Goal: Task Accomplishment & Management: Complete application form

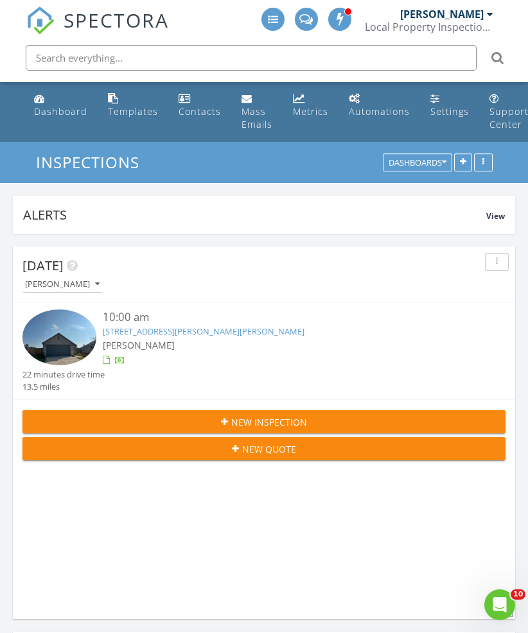
click at [121, 414] on button "New Inspection" at bounding box center [263, 421] width 483 height 23
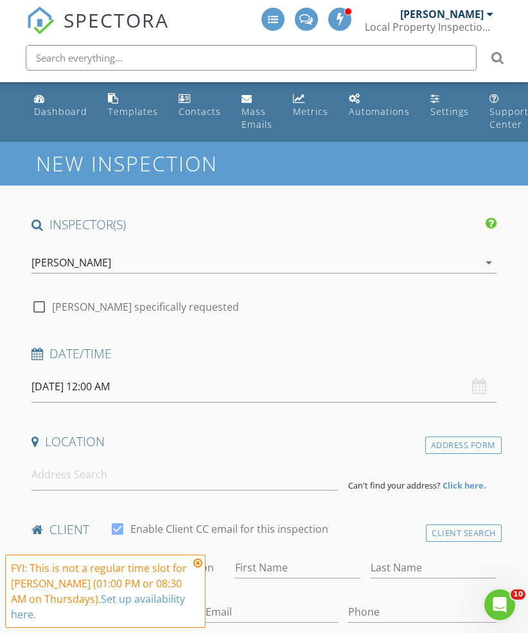
click at [40, 307] on div at bounding box center [39, 307] width 22 height 22
checkbox input "true"
click at [202, 563] on icon at bounding box center [197, 563] width 9 height 10
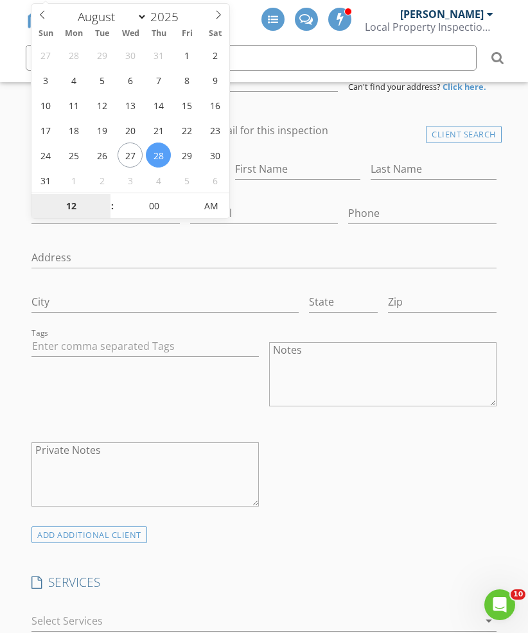
scroll to position [179, 0]
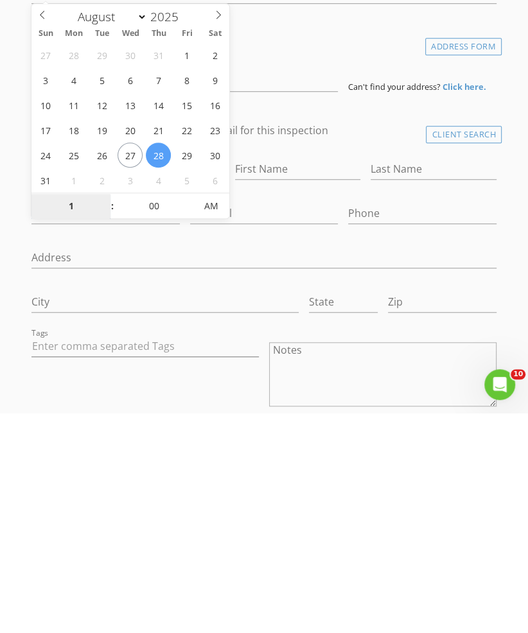
click at [219, 414] on span "AM" at bounding box center [211, 427] width 35 height 26
type input "01"
type input "[DATE] 1:00 PM"
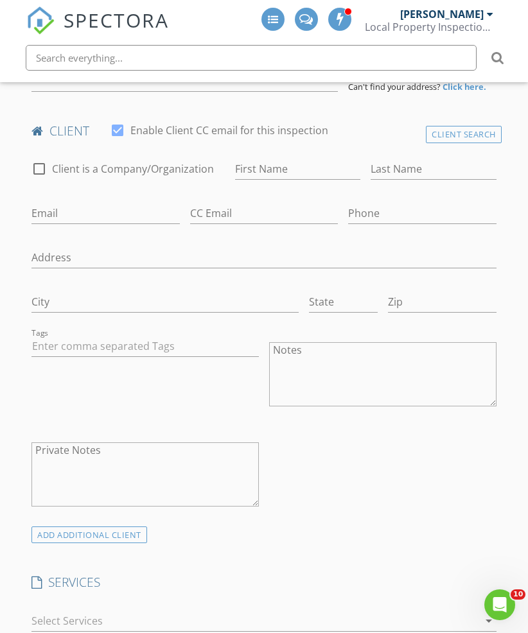
click at [383, 279] on div at bounding box center [263, 278] width 465 height 8
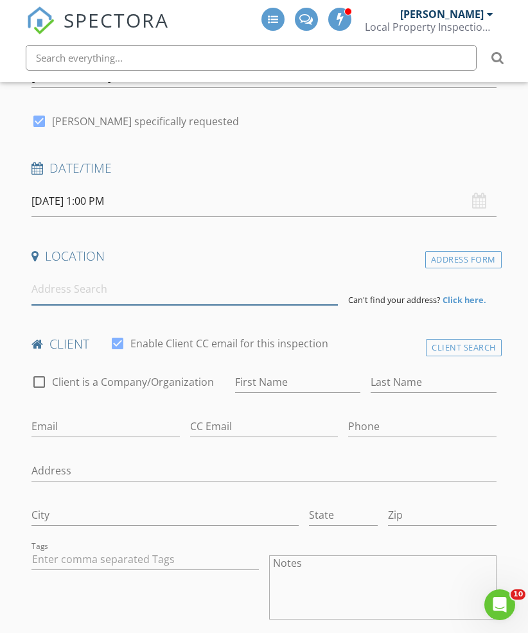
click at [218, 303] on input at bounding box center [184, 289] width 306 height 31
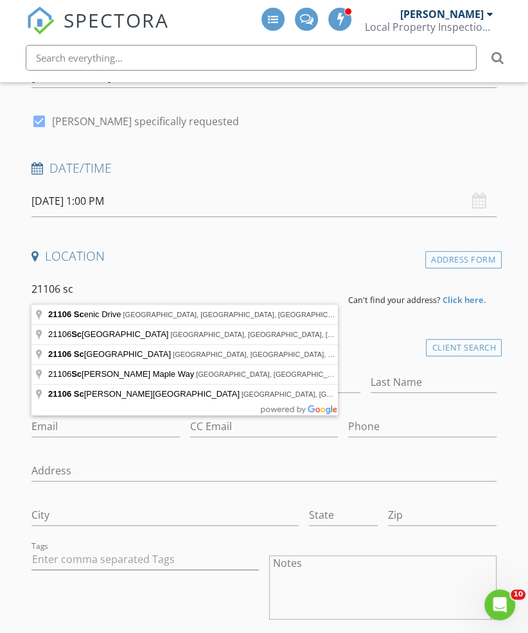
type input "[STREET_ADDRESS]"
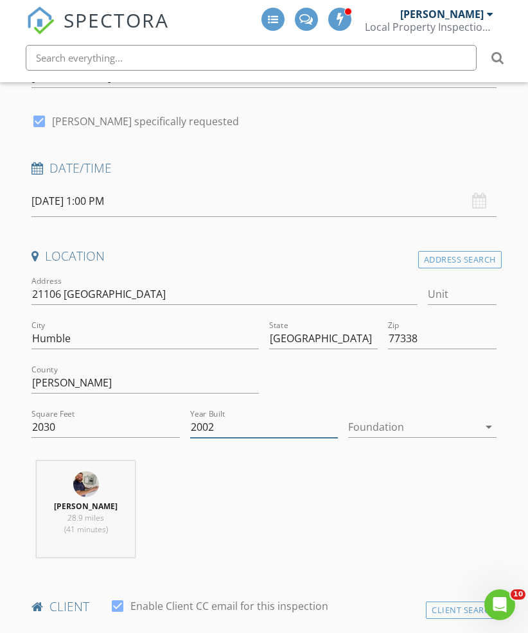
click at [234, 427] on input "2002" at bounding box center [264, 427] width 148 height 21
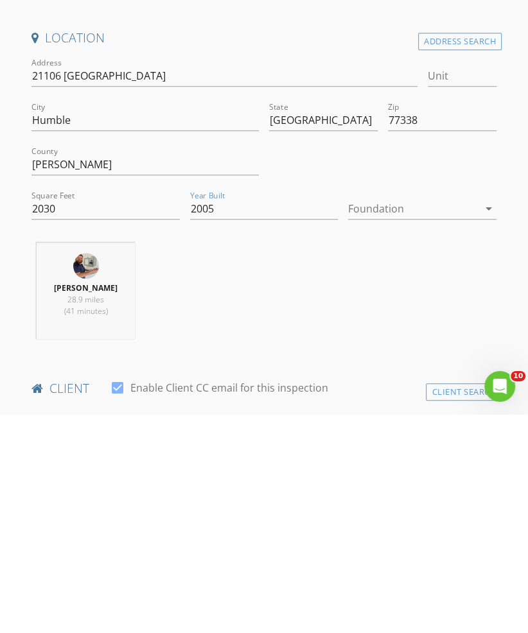
click at [413, 417] on div at bounding box center [413, 427] width 130 height 21
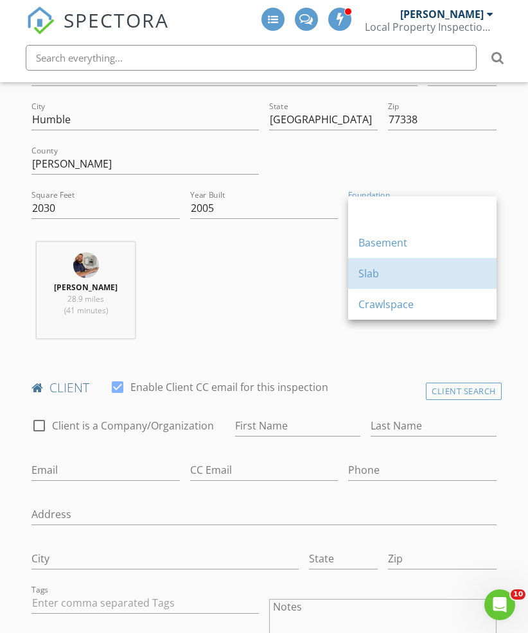
click at [421, 281] on div "Slab" at bounding box center [422, 273] width 128 height 15
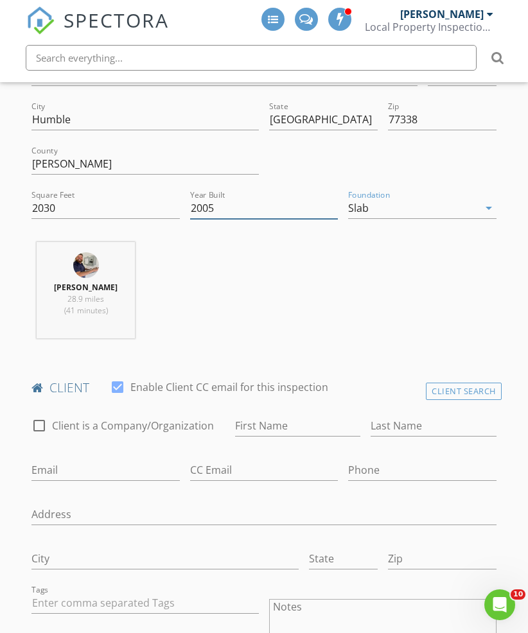
click at [256, 213] on input "2005" at bounding box center [264, 208] width 148 height 21
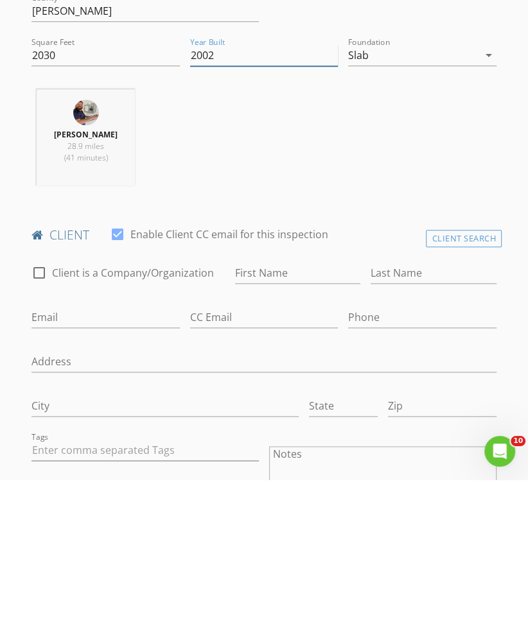
type input "2002"
click at [319, 416] on input "First Name" at bounding box center [298, 426] width 126 height 21
type input "Kaylee"
click at [430, 416] on input "Last Name" at bounding box center [434, 426] width 126 height 21
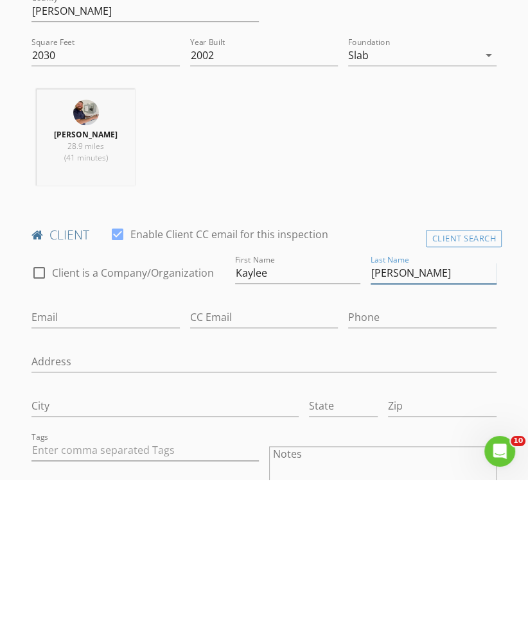
type input "[PERSON_NAME]"
click at [60, 461] on input "Email" at bounding box center [105, 471] width 148 height 21
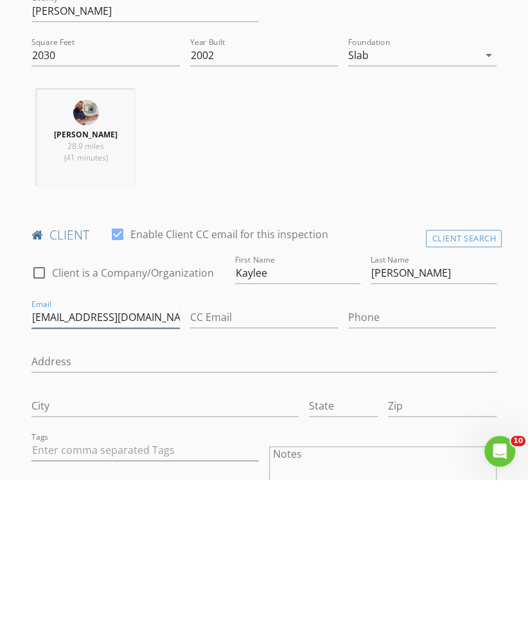
type input "[EMAIL_ADDRESS][DOMAIN_NAME]"
click at [427, 461] on input "Phone" at bounding box center [422, 471] width 148 height 21
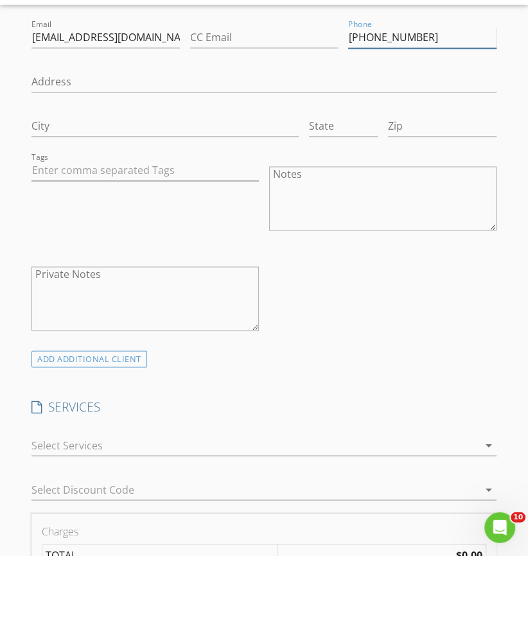
scroll to position [836, 0]
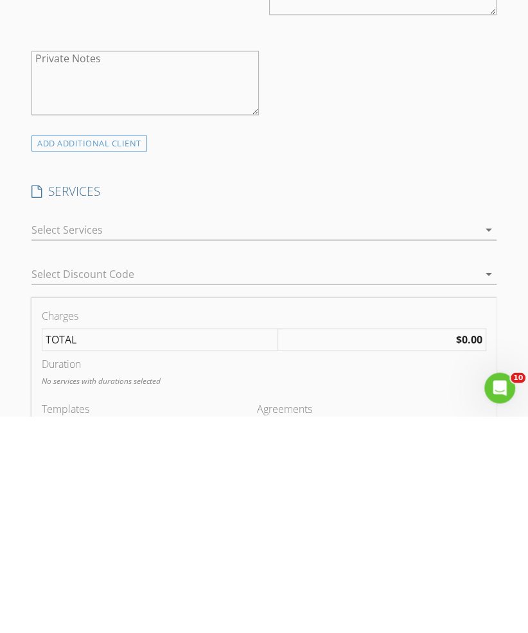
type input "[PHONE_NUMBER]"
click at [256, 436] on div at bounding box center [254, 446] width 447 height 21
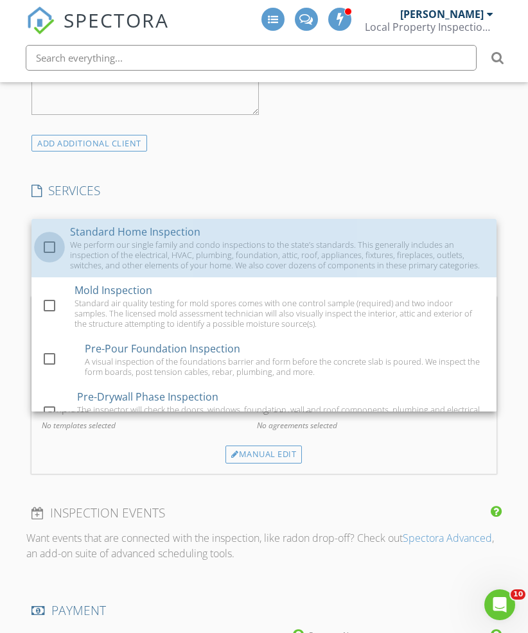
click at [55, 249] on div at bounding box center [50, 247] width 22 height 22
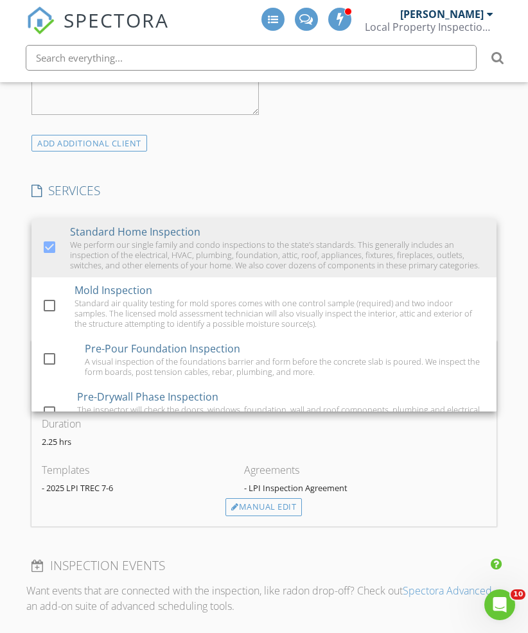
click at [369, 157] on div "INSPECTOR(S) check_box [PERSON_NAME] PRIMARY [PERSON_NAME] arrow_drop_down chec…" at bounding box center [263, 446] width 475 height 2567
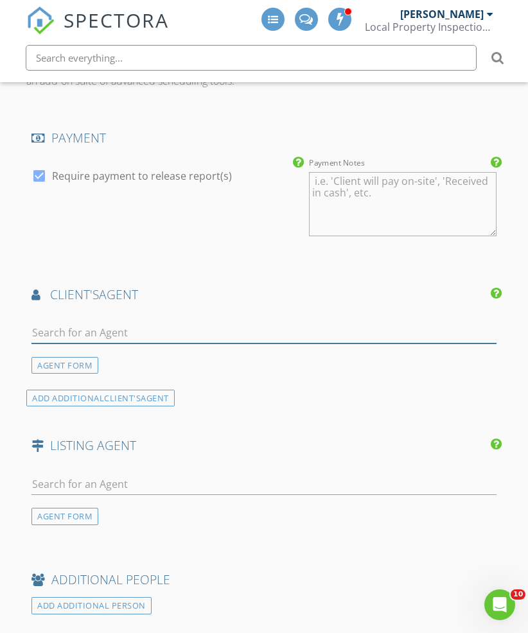
click at [284, 337] on input "text" at bounding box center [263, 332] width 465 height 21
type input "Dali"
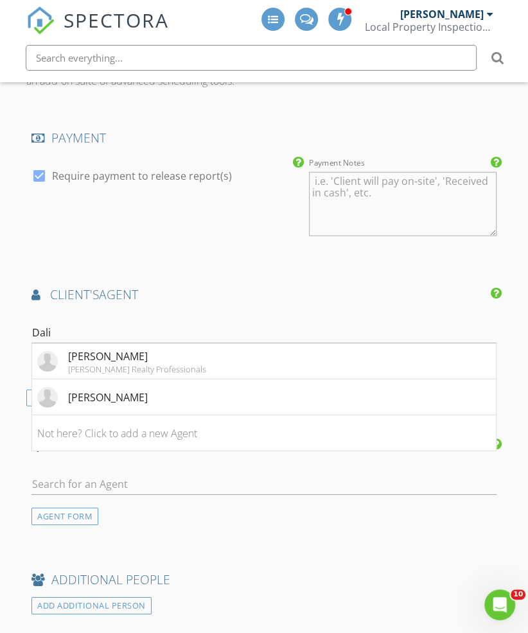
click at [208, 358] on li "[PERSON_NAME] [PERSON_NAME] Realty Professionals" at bounding box center [264, 362] width 464 height 36
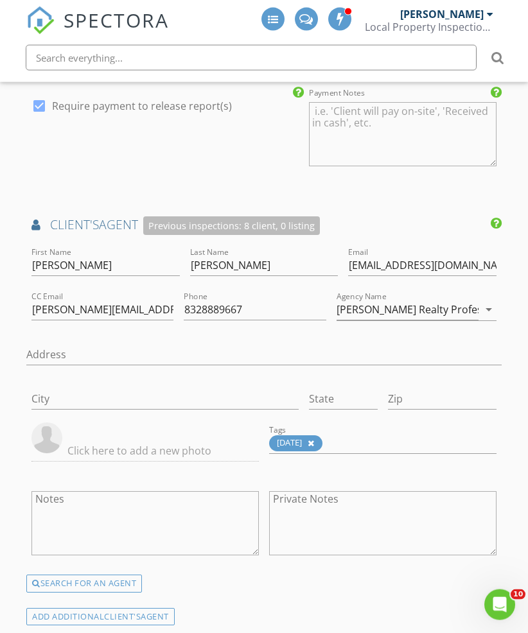
scroll to position [1666, 0]
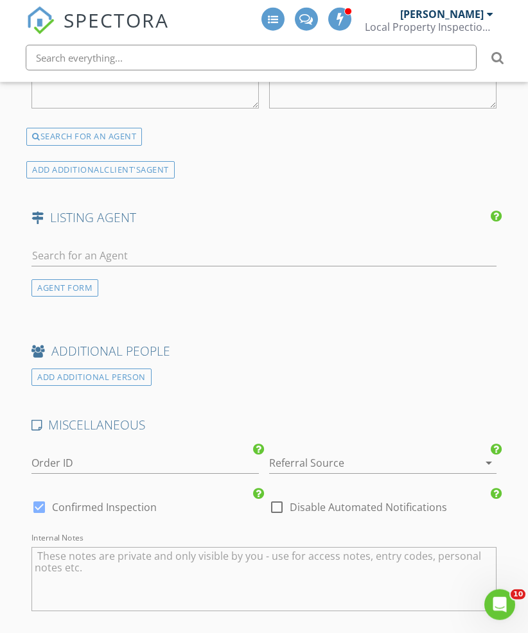
click at [360, 457] on div at bounding box center [364, 463] width 191 height 21
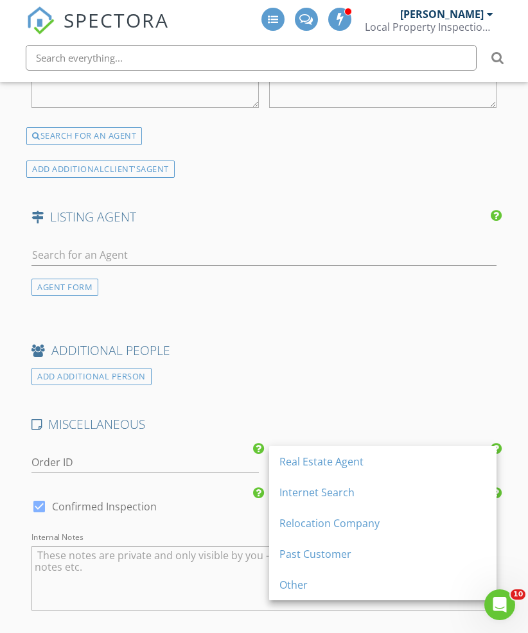
click at [355, 470] on div "Real Estate Agent" at bounding box center [382, 461] width 207 height 31
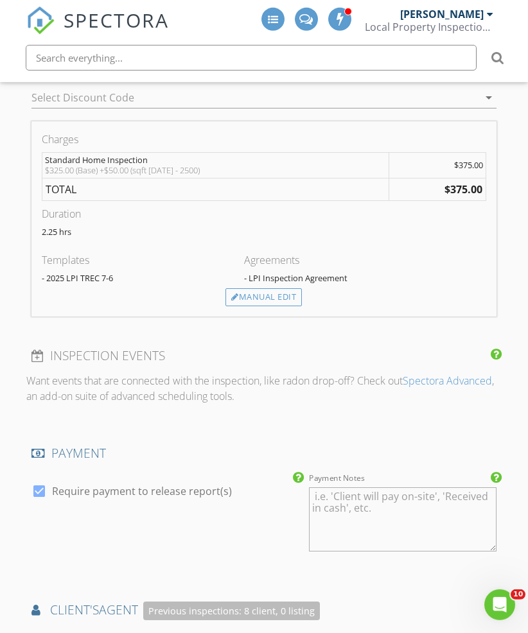
scroll to position [1450, 0]
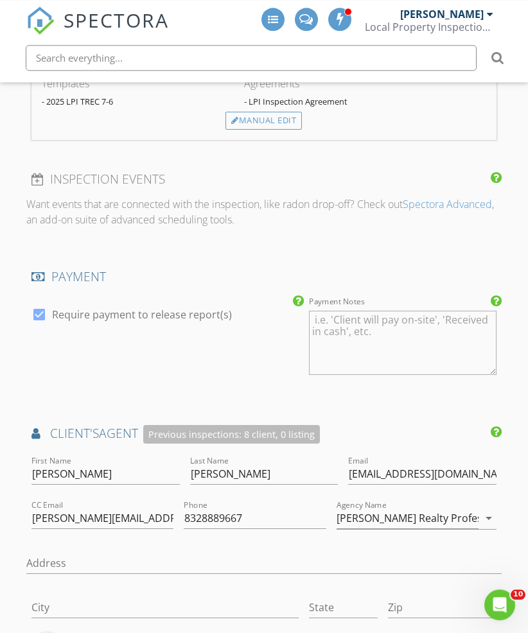
click at [379, 589] on div "State" at bounding box center [343, 609] width 79 height 44
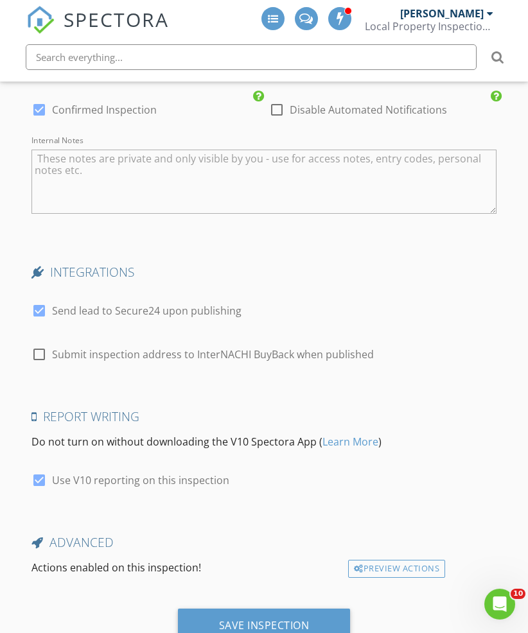
scroll to position [2503, 0]
click at [286, 620] on div "Save Inspection" at bounding box center [264, 626] width 91 height 13
